Goal: Use online tool/utility: Utilize a website feature to perform a specific function

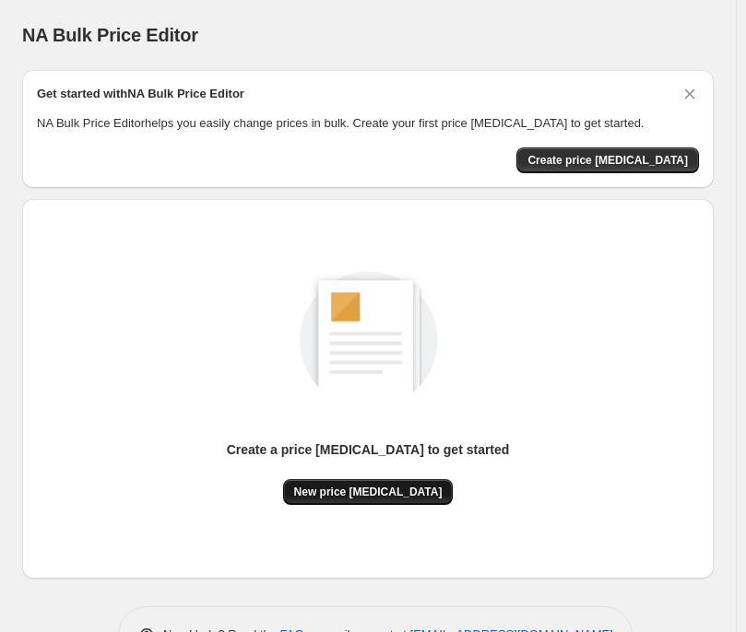
click at [383, 489] on span "New price [MEDICAL_DATA]" at bounding box center [368, 492] width 148 height 15
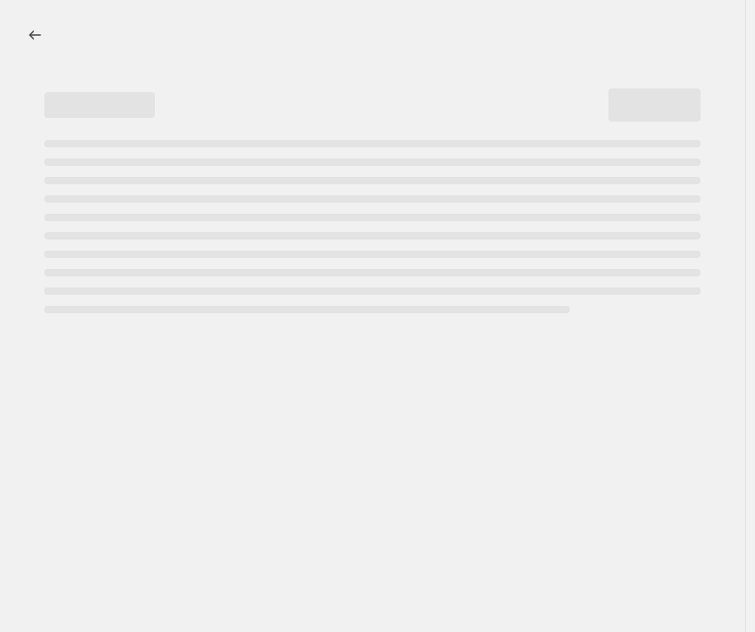
select select "percentage"
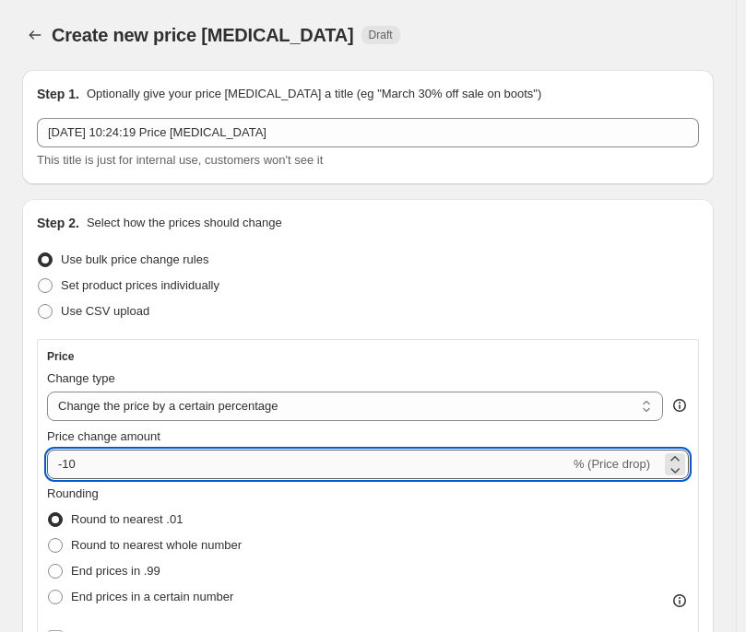
click at [107, 468] on input "-10" at bounding box center [308, 464] width 523 height 29
type input "-1"
type input "-35"
click at [557, 285] on div "Set product prices individually" at bounding box center [368, 286] width 662 height 26
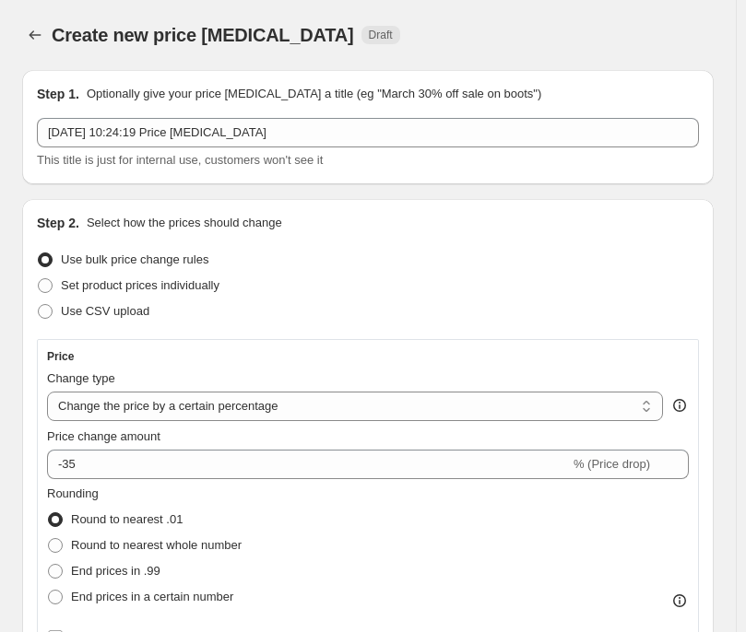
drag, startPoint x: 559, startPoint y: 281, endPoint x: 775, endPoint y: 389, distance: 241.1
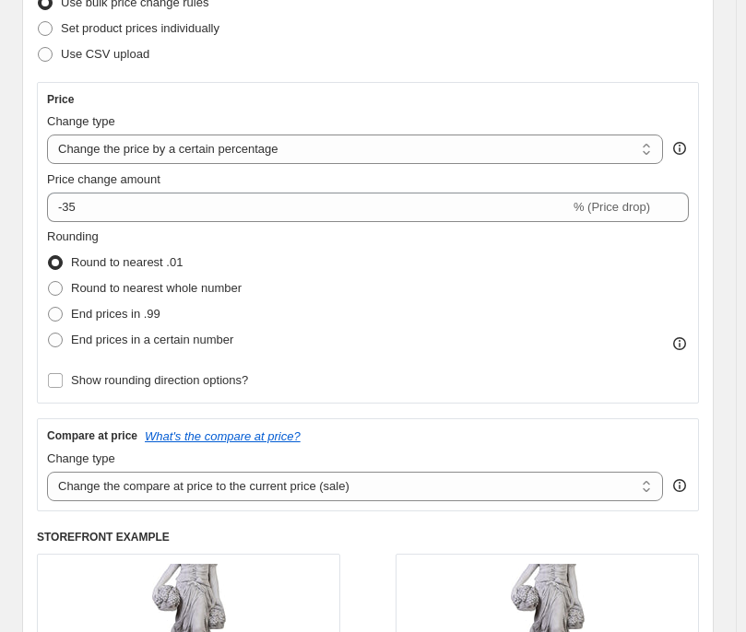
scroll to position [1899, 0]
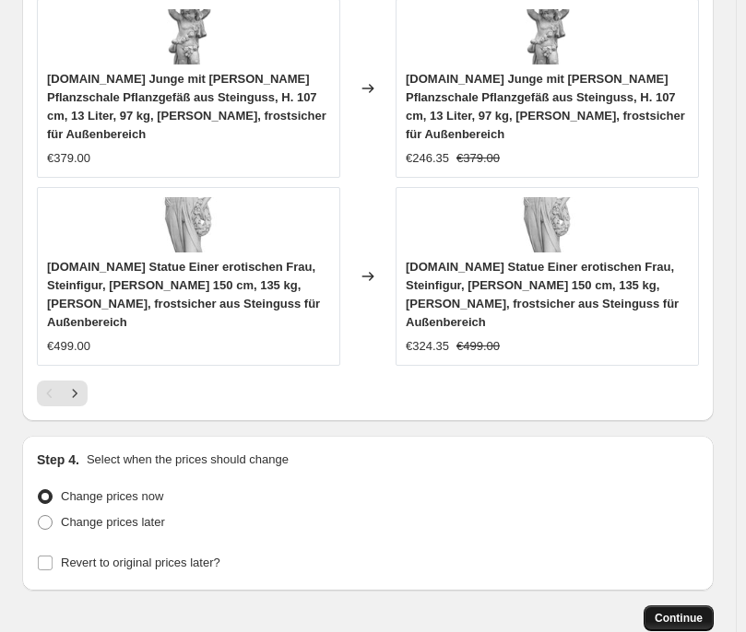
click at [682, 611] on span "Continue" at bounding box center [678, 618] width 48 height 15
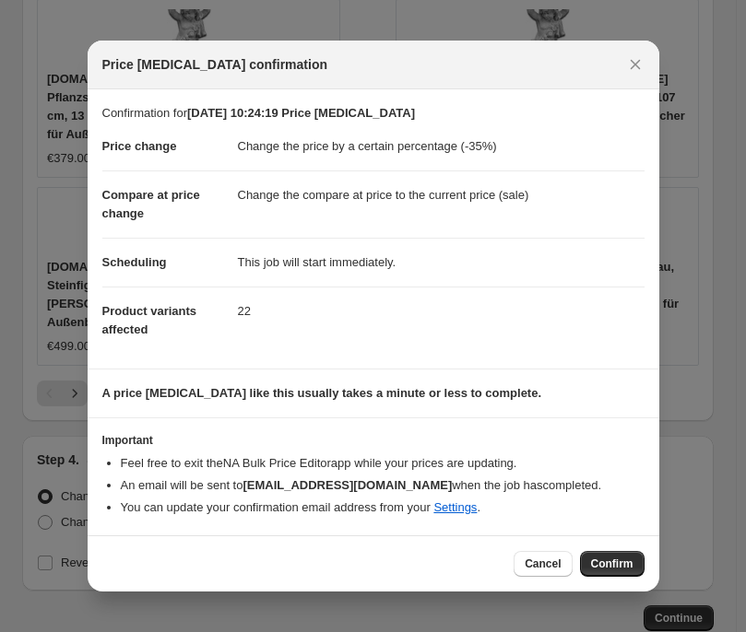
click at [606, 558] on span "Confirm" at bounding box center [612, 564] width 42 height 15
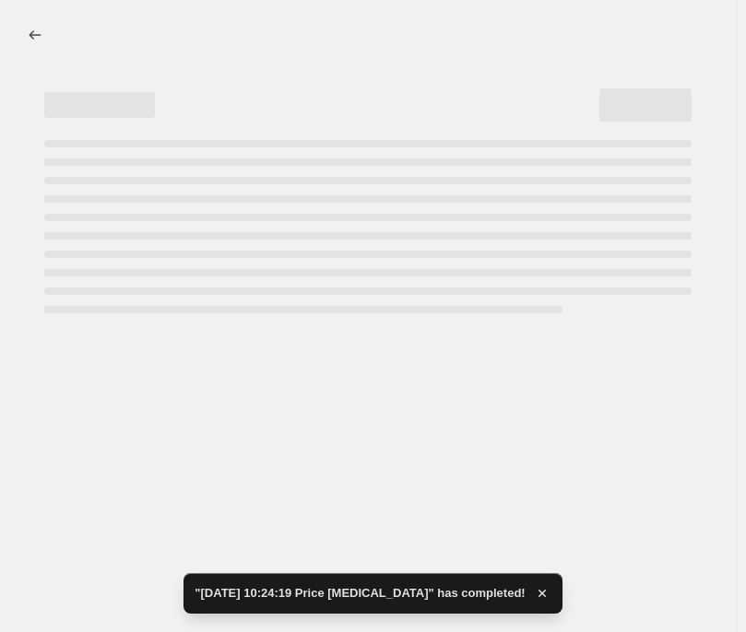
select select "percentage"
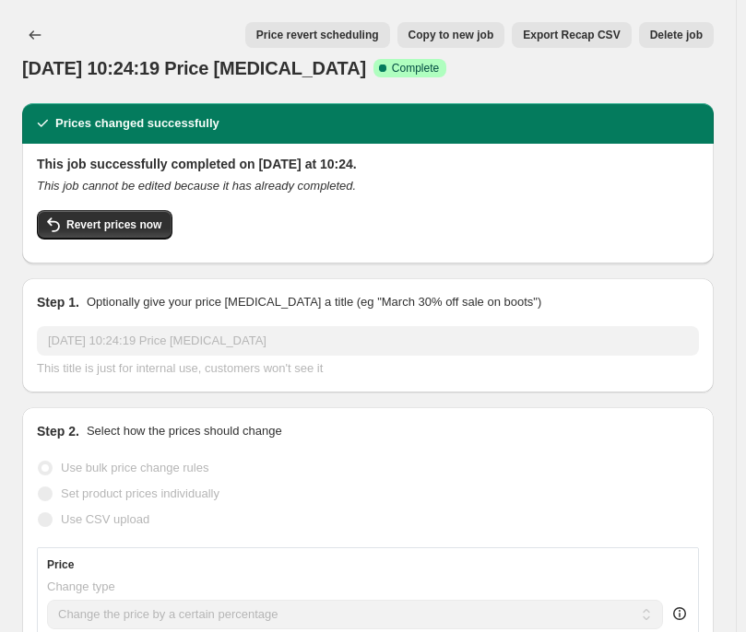
drag, startPoint x: 74, startPoint y: 3, endPoint x: 238, endPoint y: 16, distance: 164.6
click at [74, 3] on div "[DATE] 10:24:19 Price [MEDICAL_DATA]. This page is ready [DATE] 10:24:19 Price …" at bounding box center [367, 51] width 691 height 103
